Goal: Check status

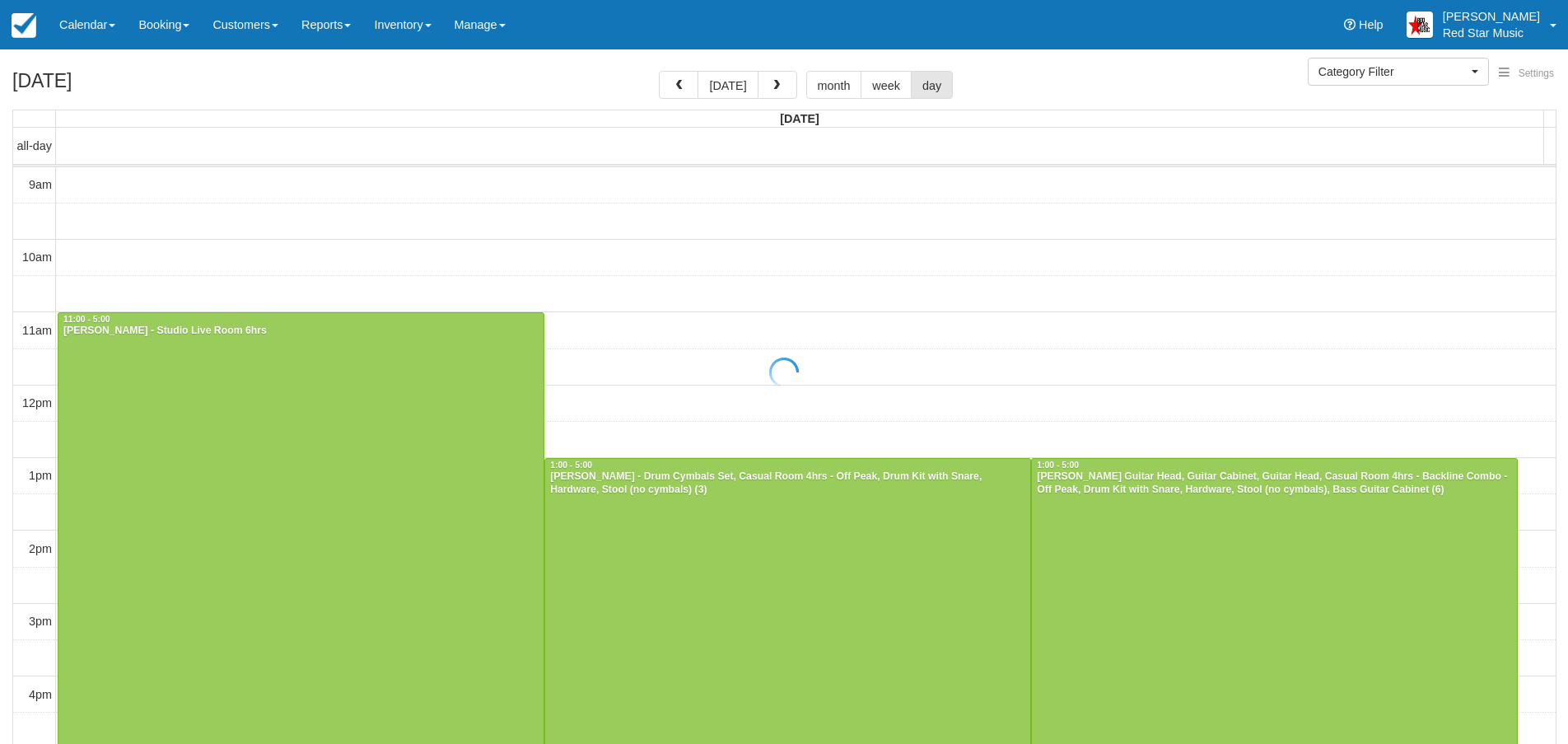
select select
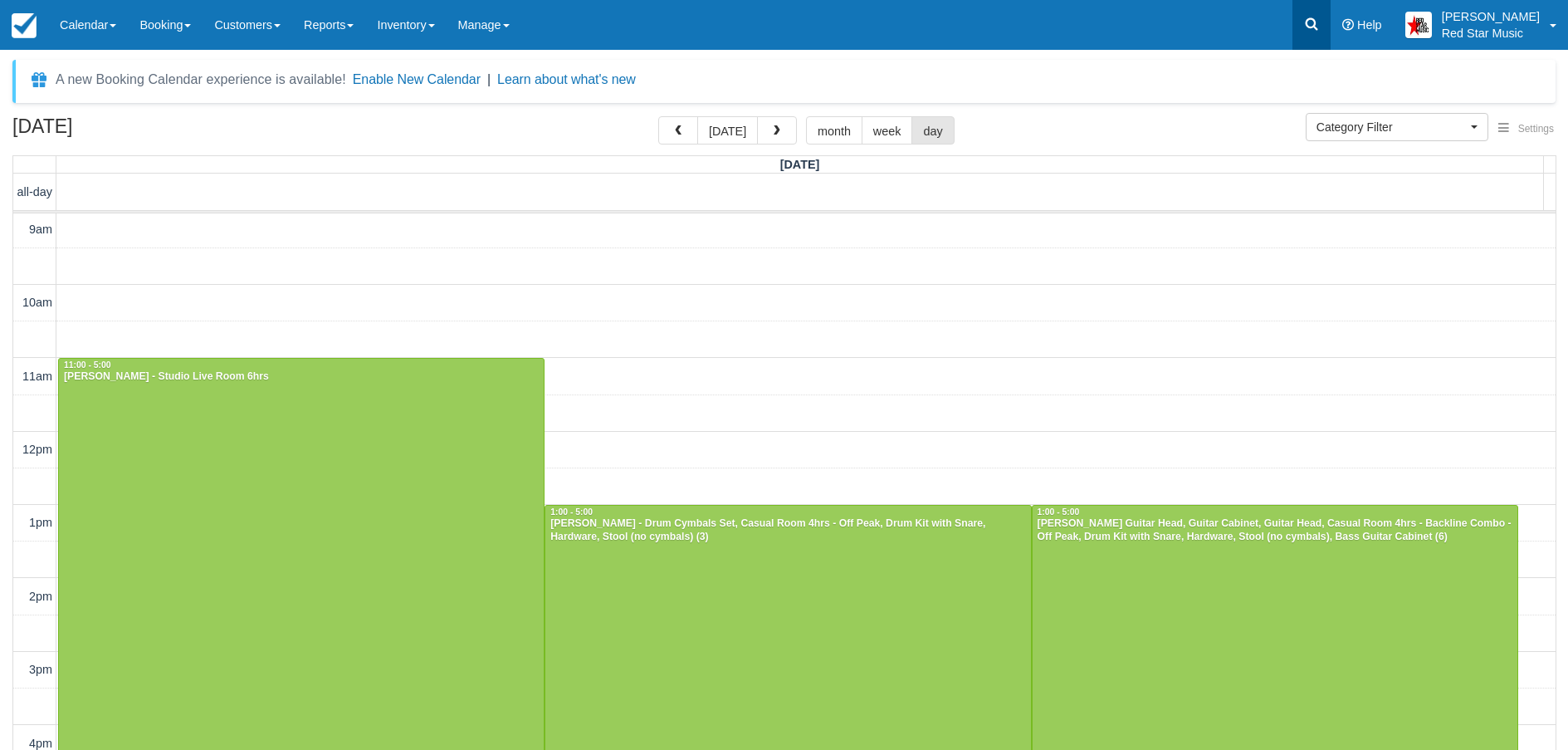
click at [1318, 21] on icon at bounding box center [1312, 24] width 13 height 13
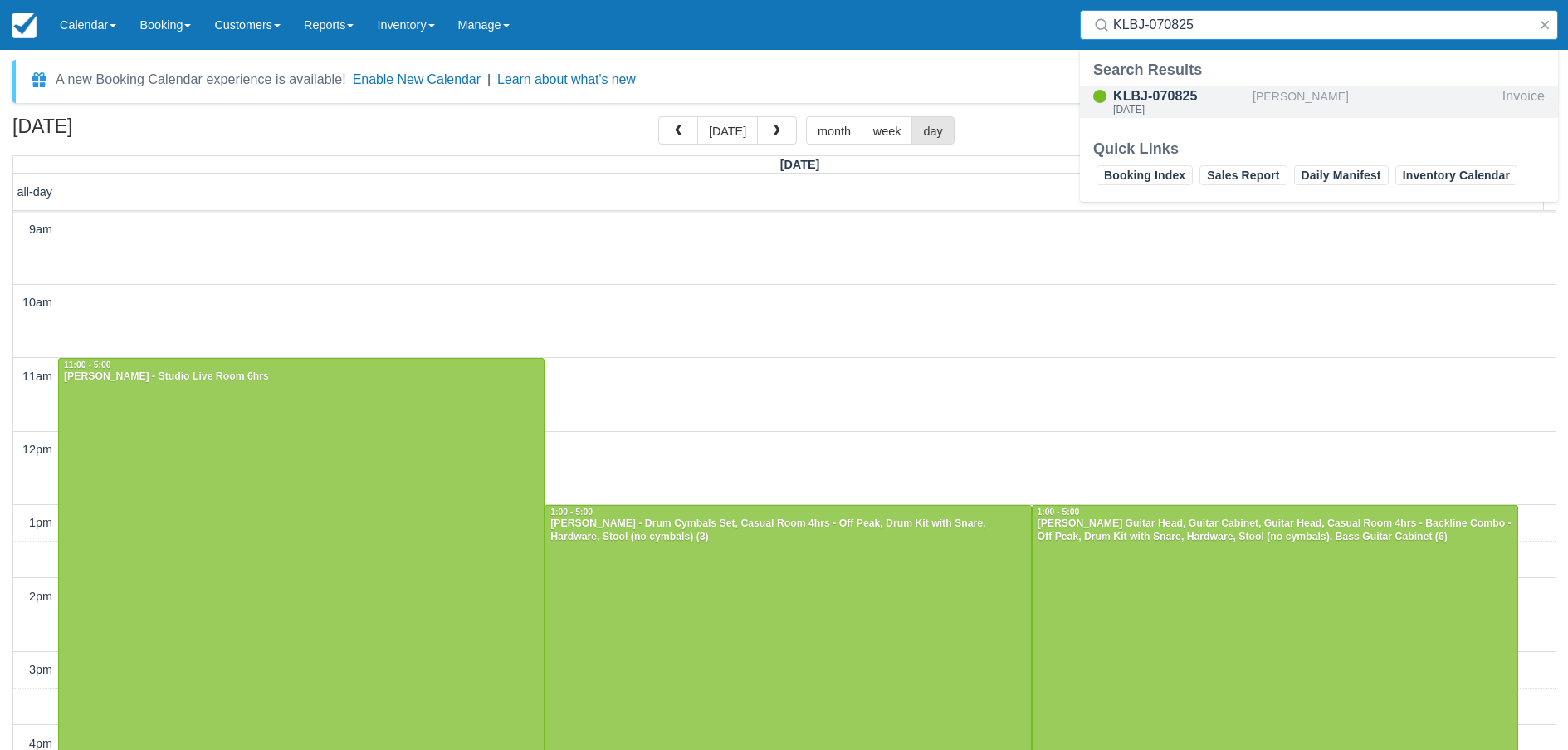
type input "KLBJ-070825"
click at [1168, 91] on div "KLBJ-070825" at bounding box center [1180, 96] width 133 height 20
